Goal: Leave review/rating: Leave review/rating

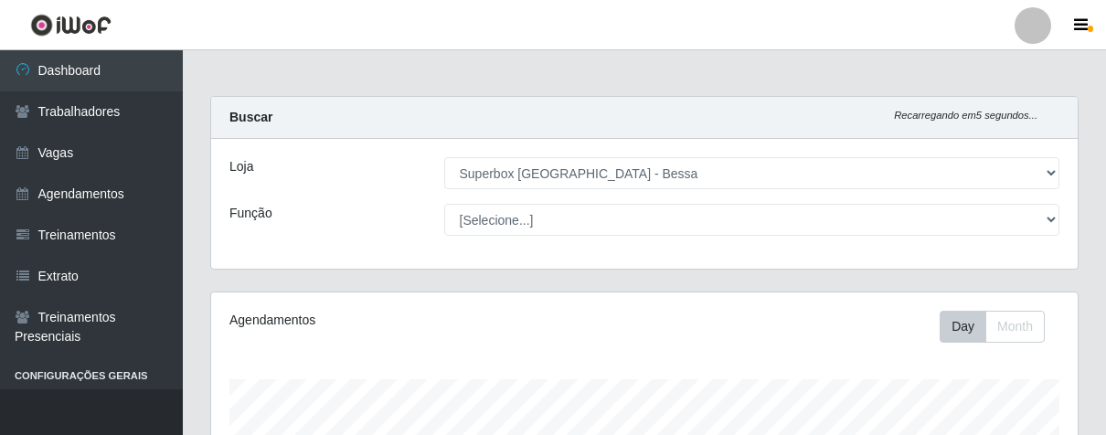
select select "206"
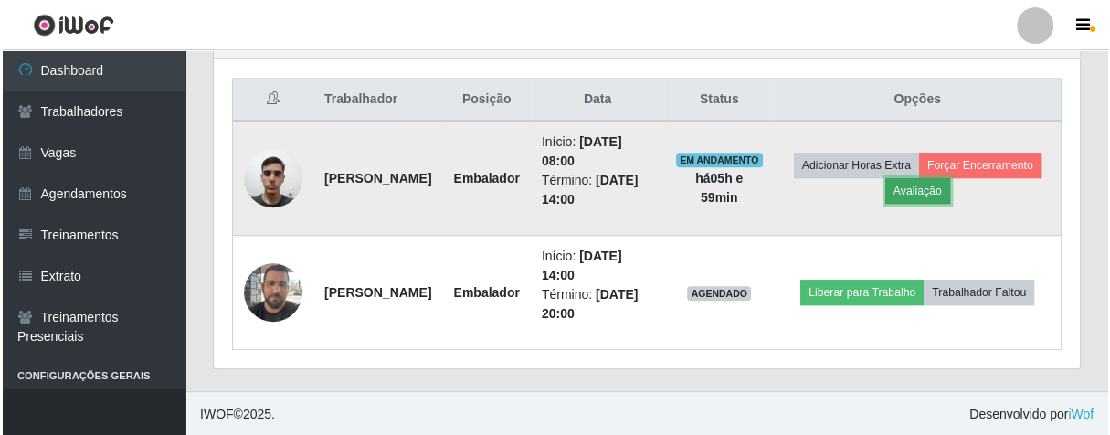
scroll to position [378, 865]
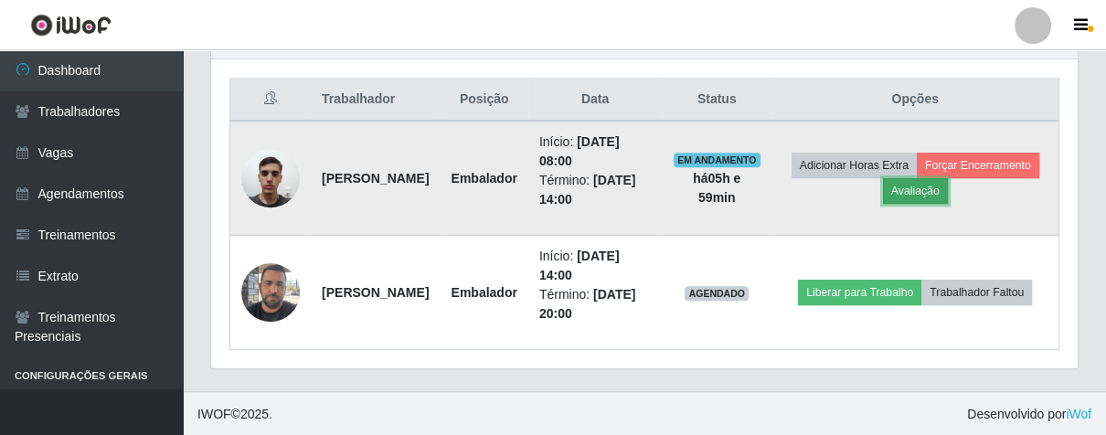
click at [948, 190] on button "Avaliação" at bounding box center [915, 191] width 65 height 26
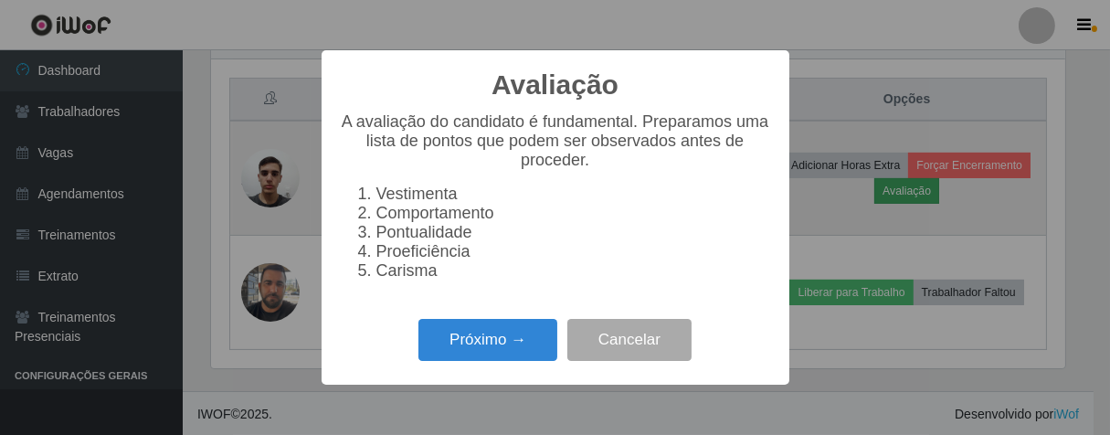
scroll to position [378, 855]
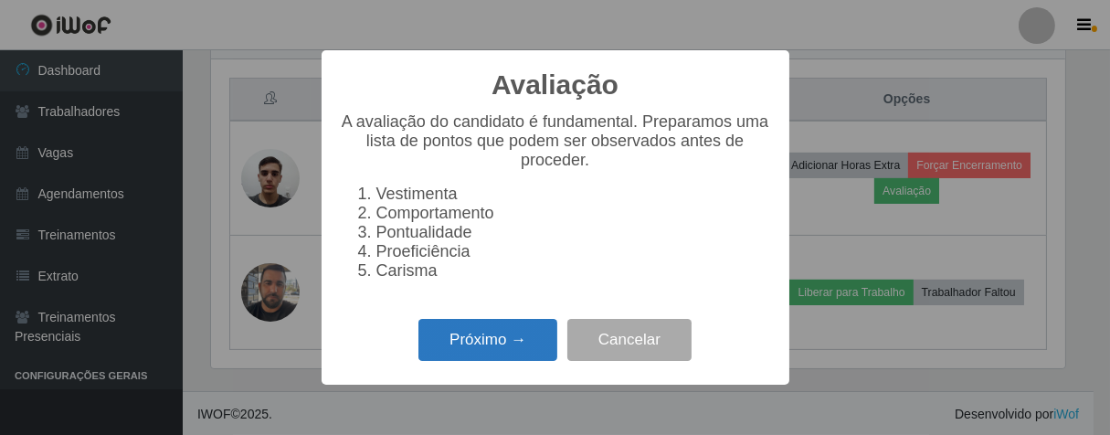
click at [462, 362] on button "Próximo →" at bounding box center [488, 340] width 139 height 43
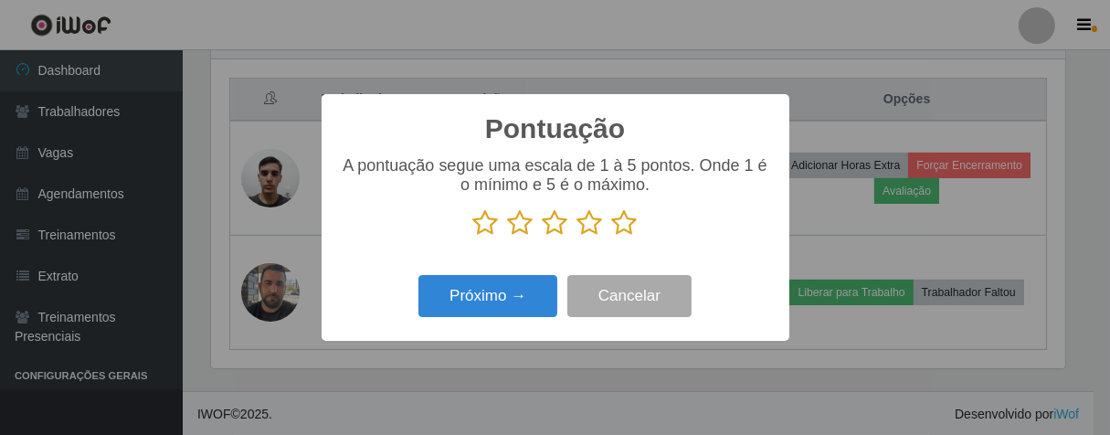
click at [625, 224] on icon at bounding box center [625, 222] width 26 height 27
click at [612, 237] on input "radio" at bounding box center [612, 237] width 0 height 0
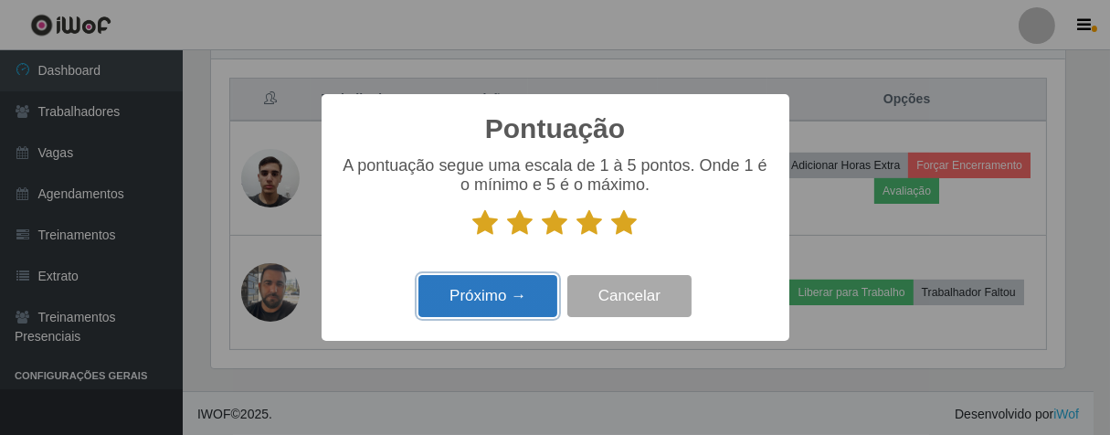
click at [542, 293] on button "Próximo →" at bounding box center [488, 296] width 139 height 43
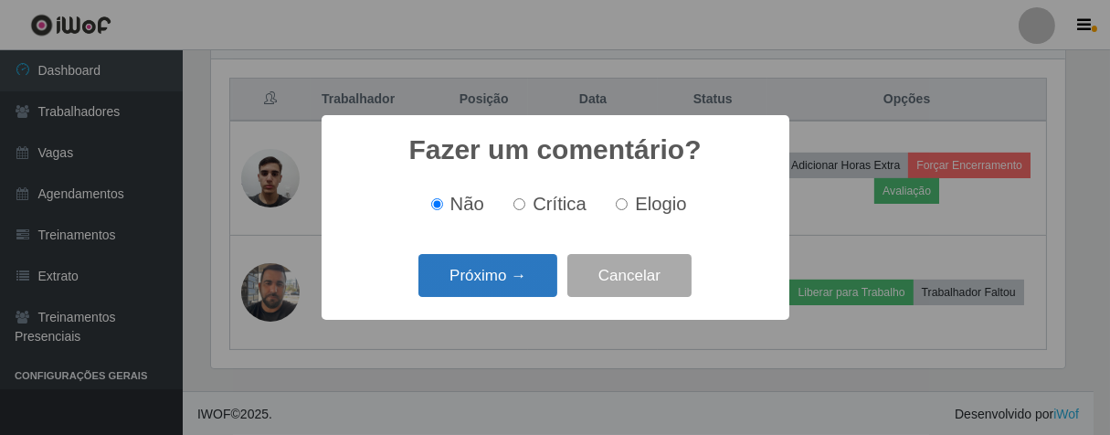
click at [542, 283] on button "Próximo →" at bounding box center [488, 275] width 139 height 43
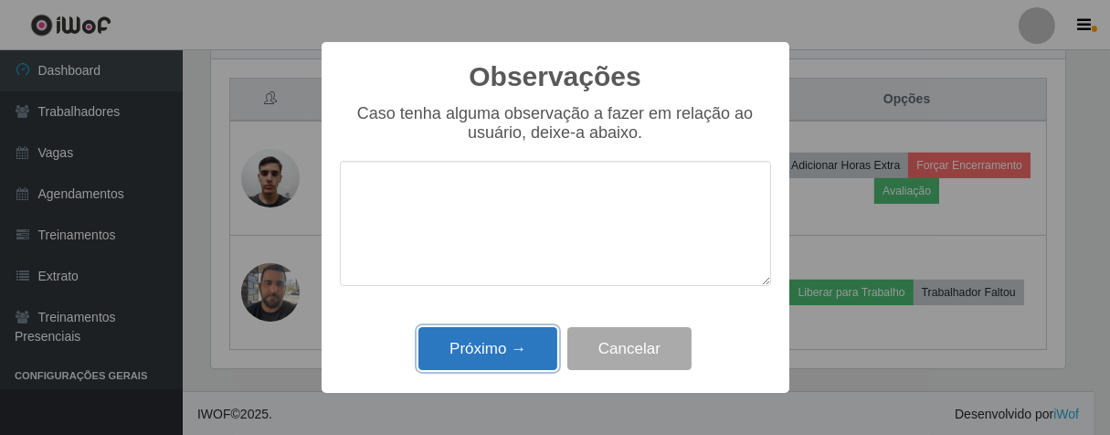
click at [524, 347] on button "Próximo →" at bounding box center [488, 348] width 139 height 43
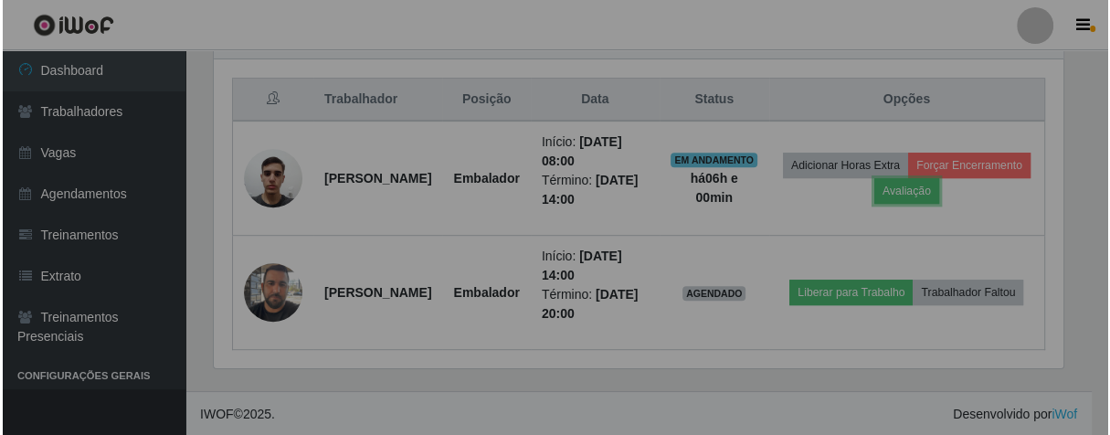
scroll to position [378, 865]
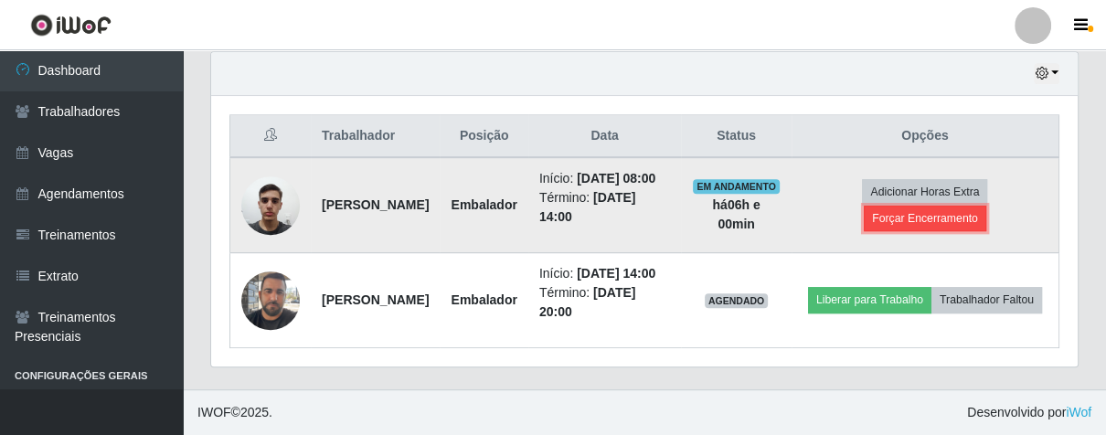
click at [913, 206] on button "Forçar Encerramento" at bounding box center [925, 219] width 122 height 26
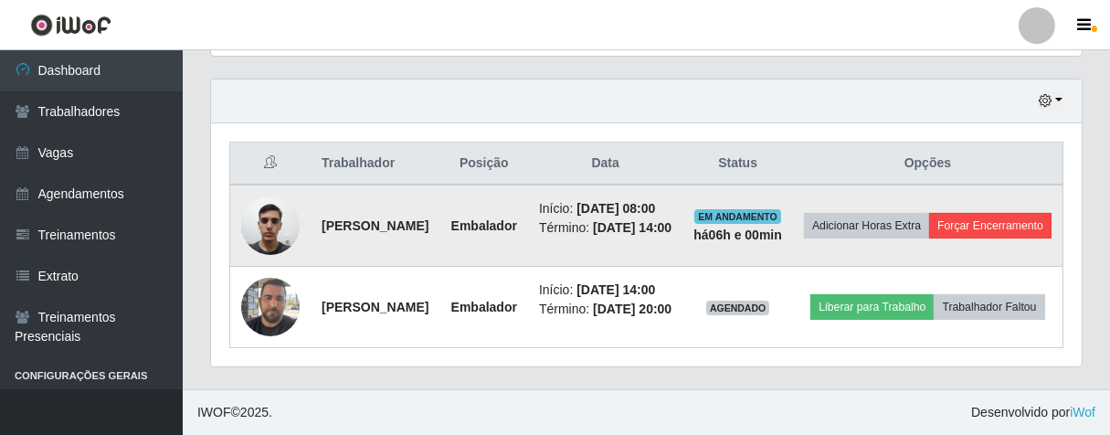
scroll to position [378, 855]
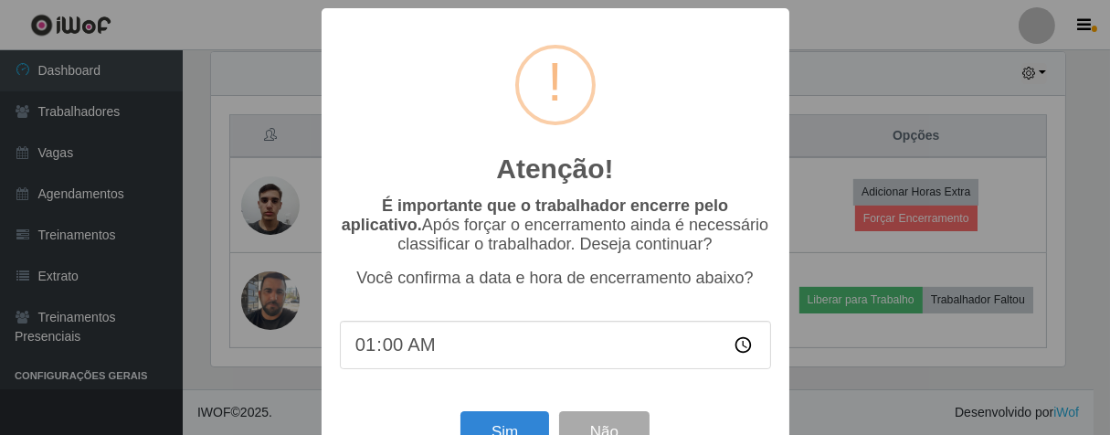
type input "14:00"
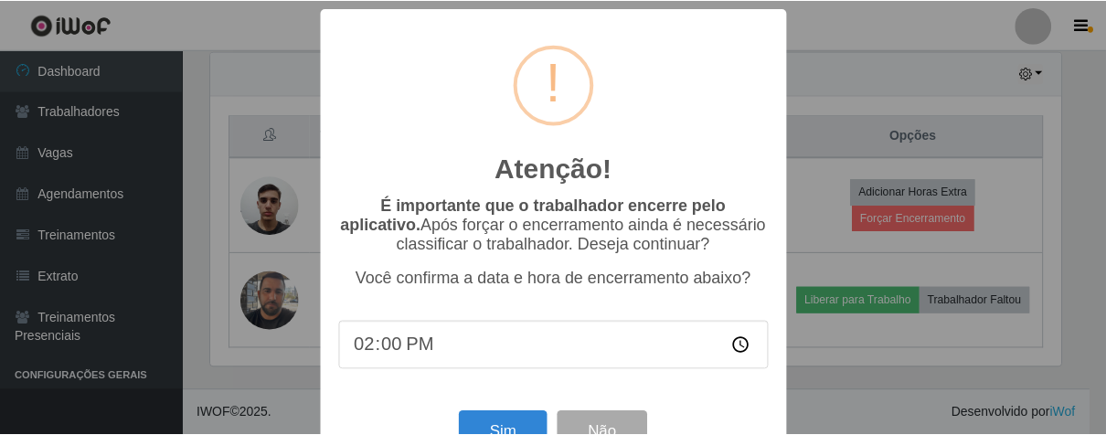
scroll to position [63, 0]
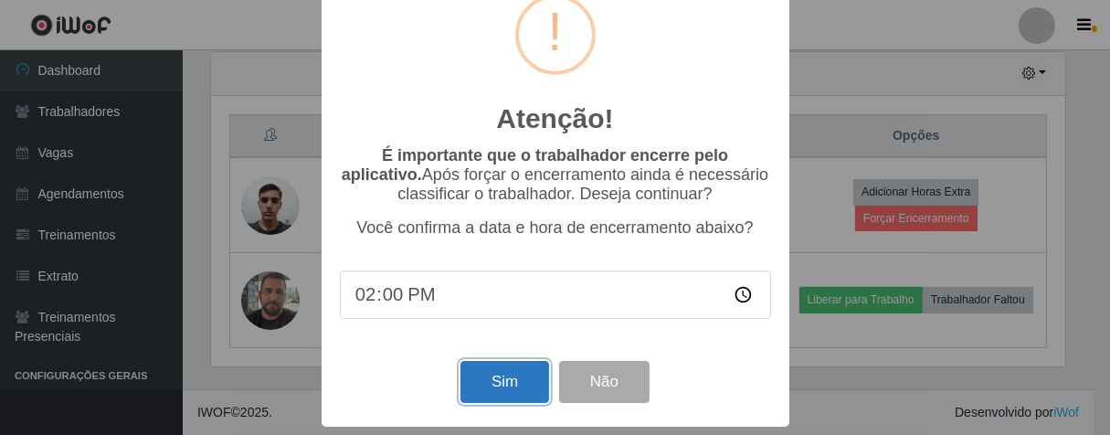
click at [505, 387] on button "Sim" at bounding box center [505, 382] width 89 height 43
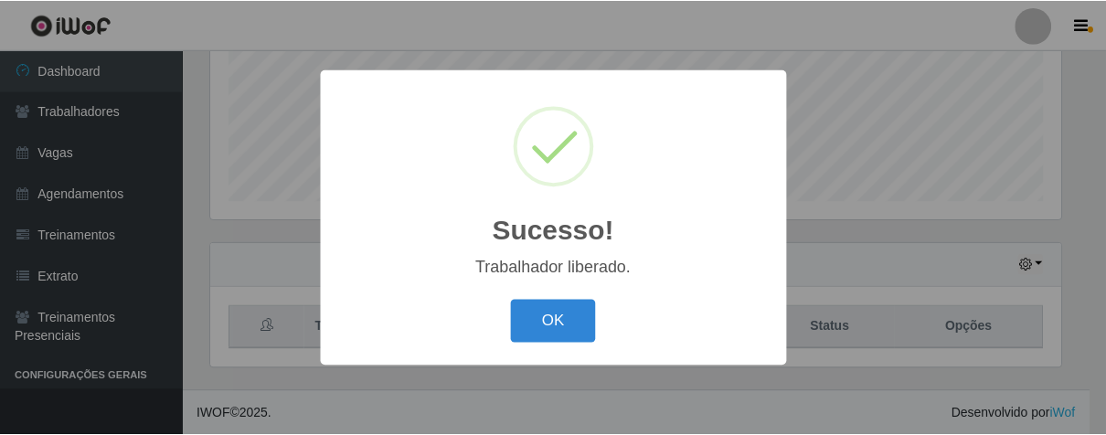
scroll to position [378, 855]
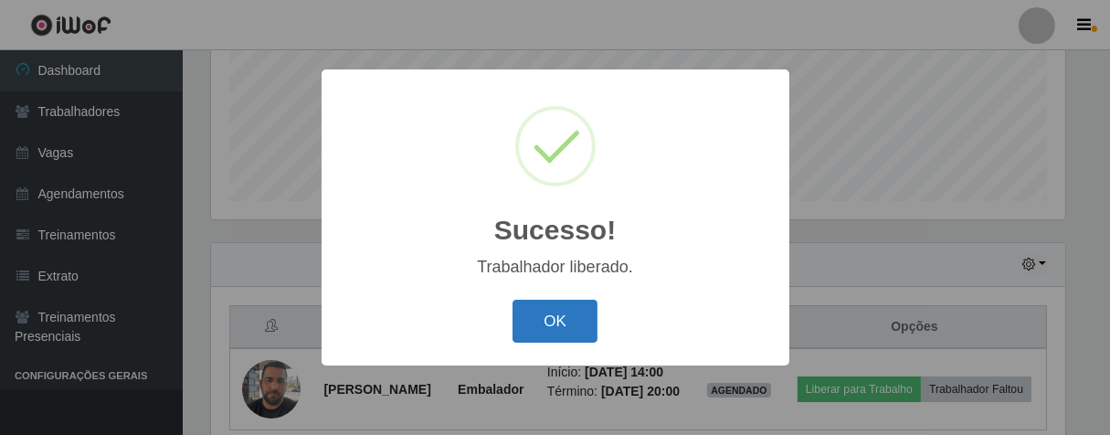
click at [560, 317] on button "OK" at bounding box center [555, 321] width 85 height 43
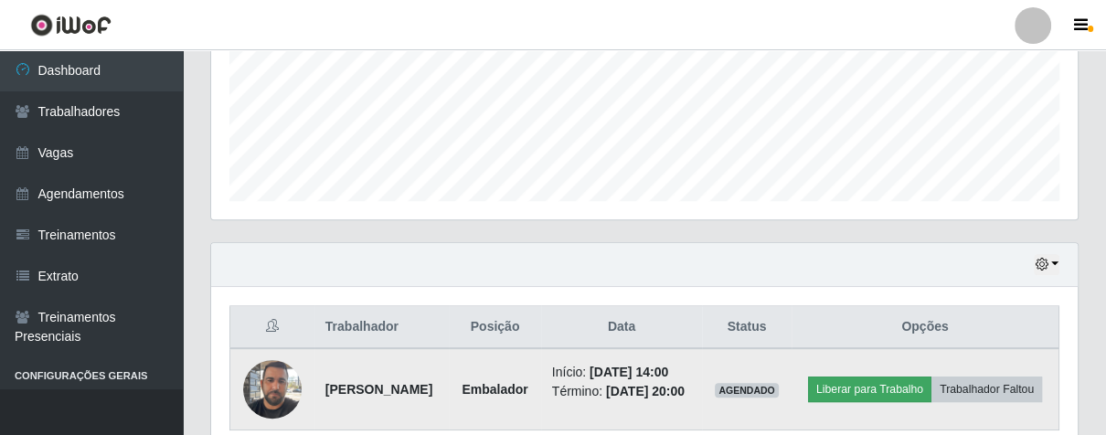
scroll to position [547, 0]
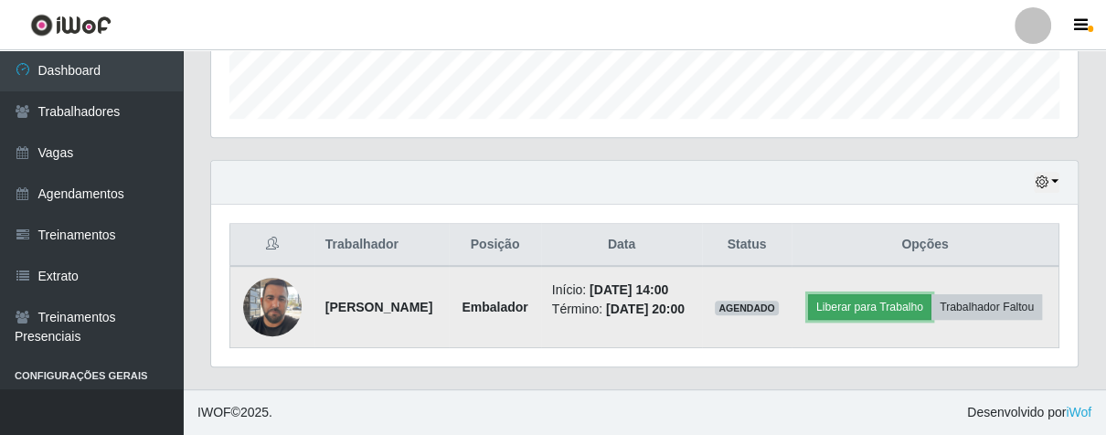
click at [927, 294] on button "Liberar para Trabalho" at bounding box center [869, 307] width 123 height 26
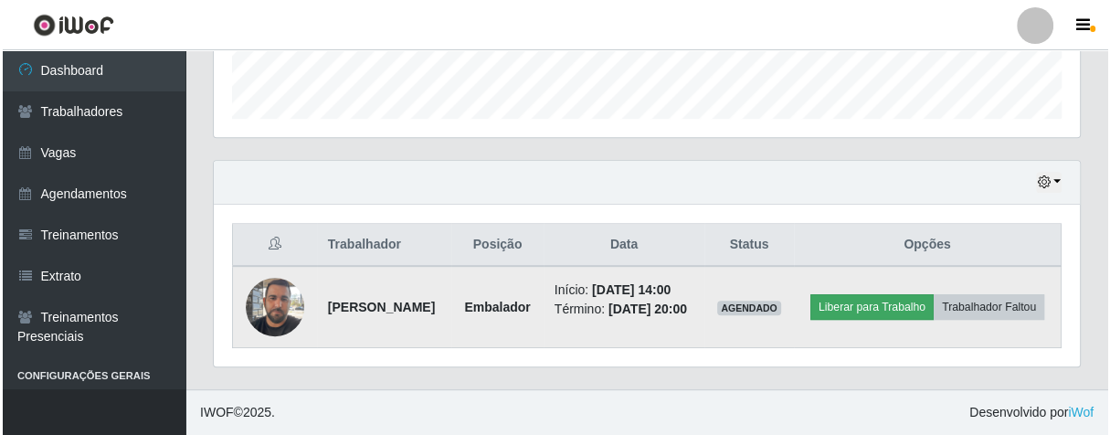
scroll to position [378, 855]
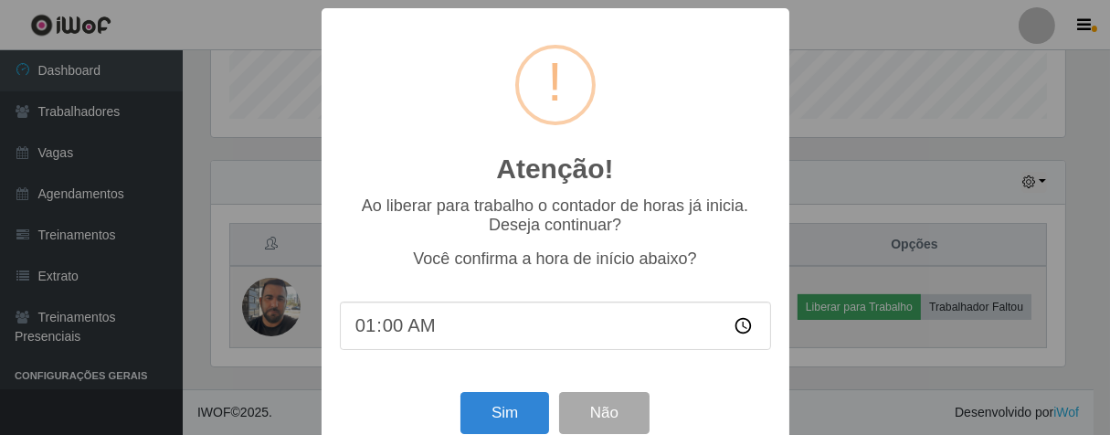
type input "14:00"
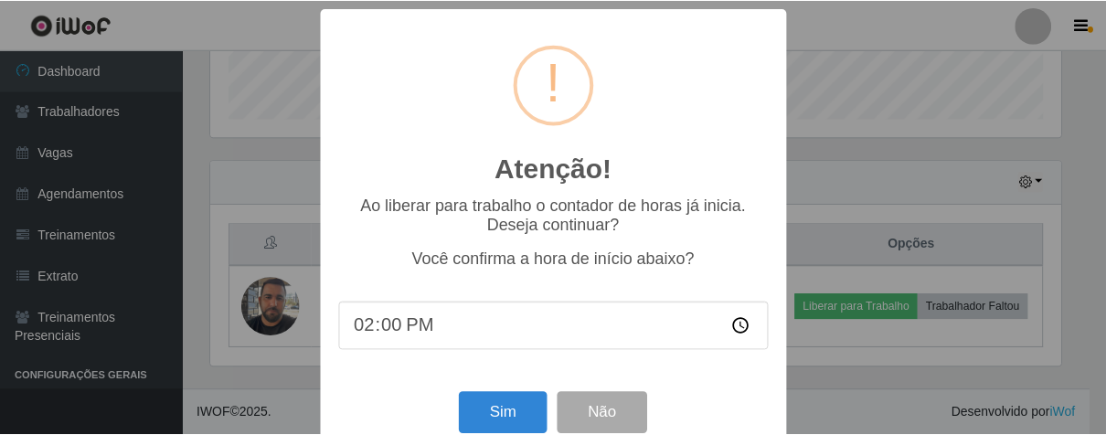
scroll to position [40, 0]
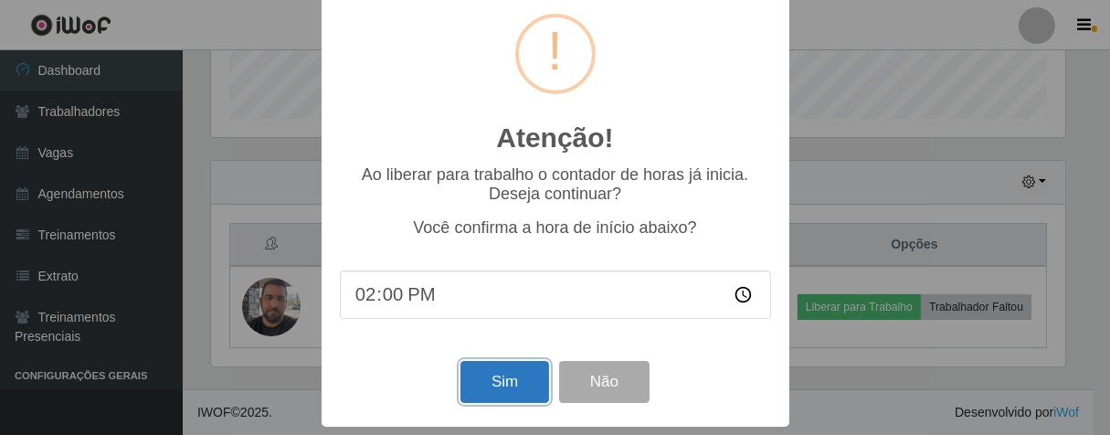
click at [519, 380] on button "Sim" at bounding box center [505, 382] width 89 height 43
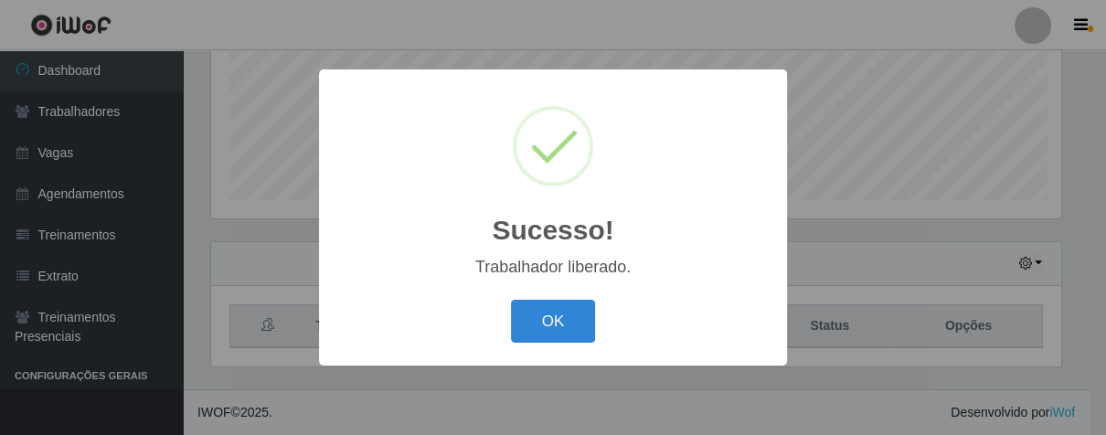
scroll to position [378, 855]
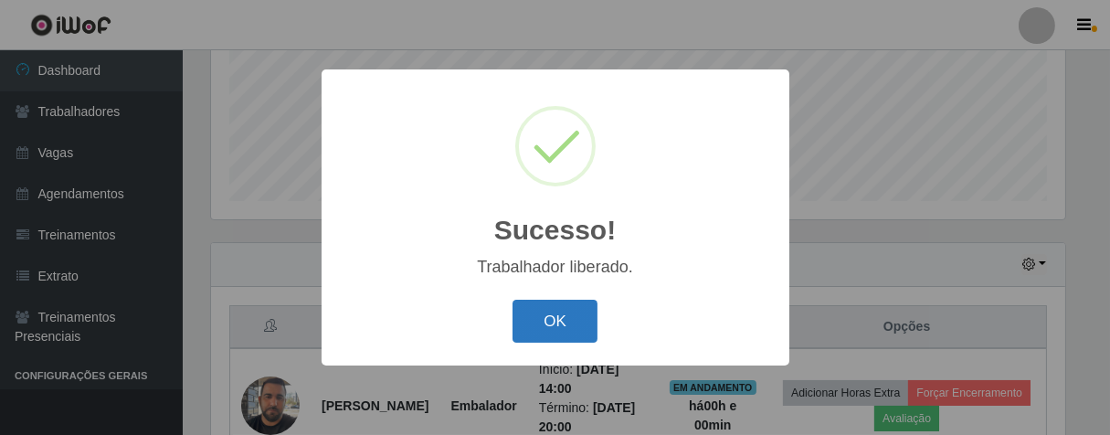
click at [570, 333] on button "OK" at bounding box center [555, 321] width 85 height 43
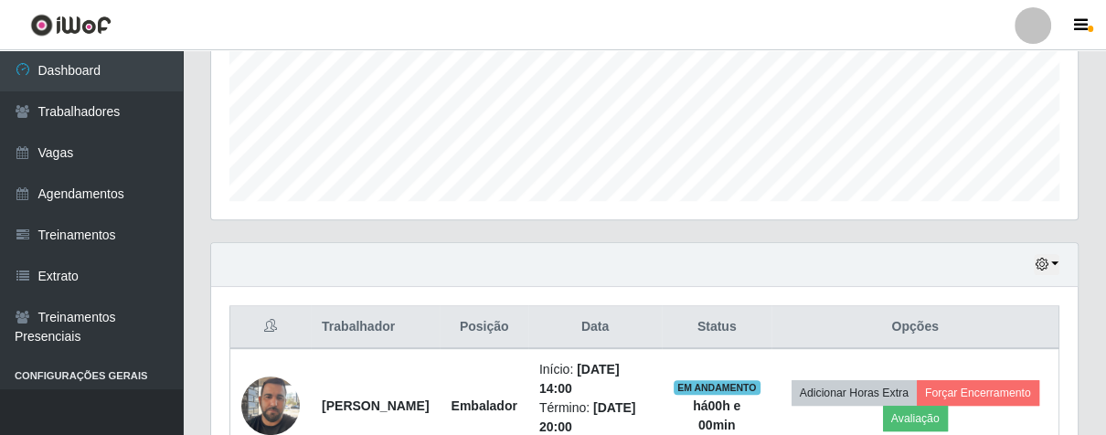
scroll to position [378, 865]
